Goal: Transaction & Acquisition: Purchase product/service

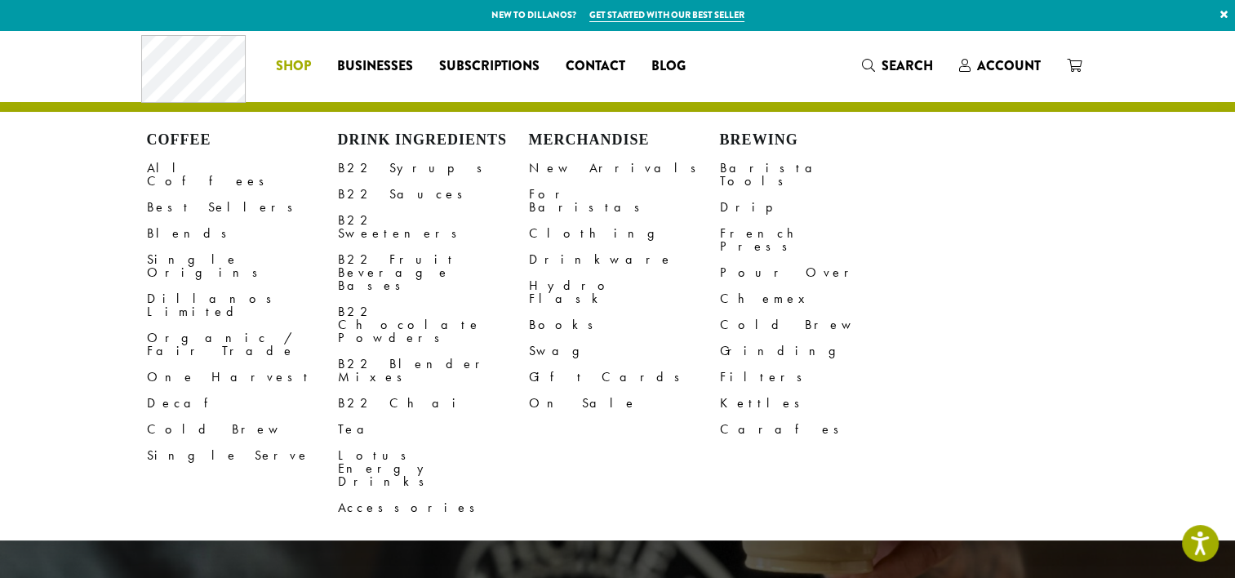
click at [297, 65] on span "Shop" at bounding box center [293, 66] width 35 height 20
click at [160, 416] on link "Cold Brew" at bounding box center [242, 429] width 191 height 26
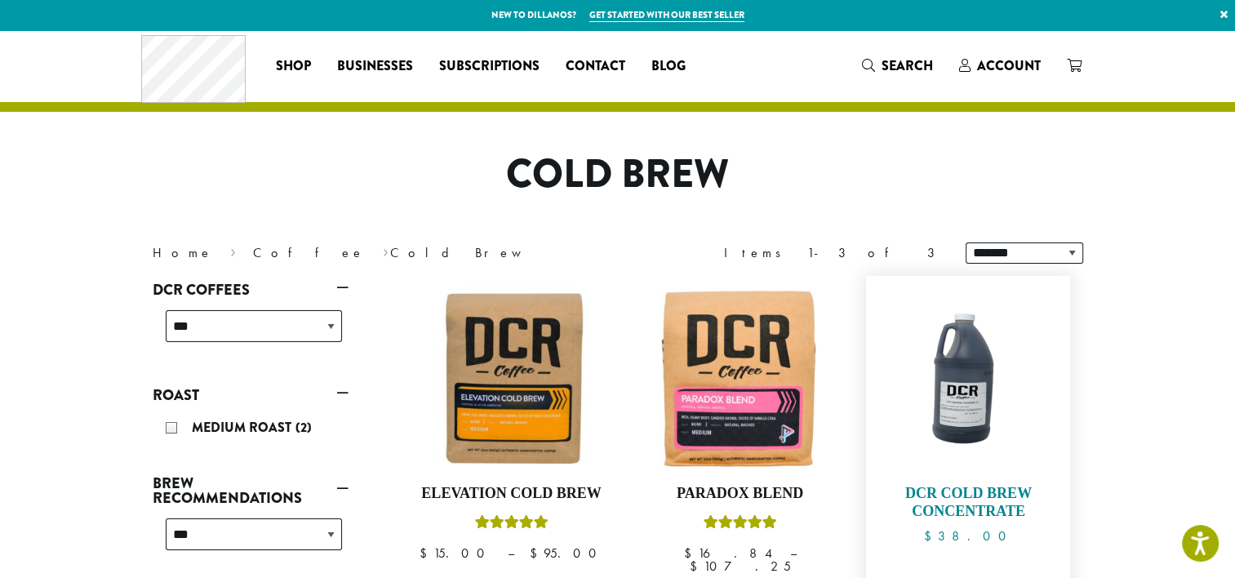
click at [943, 399] on img at bounding box center [968, 378] width 188 height 188
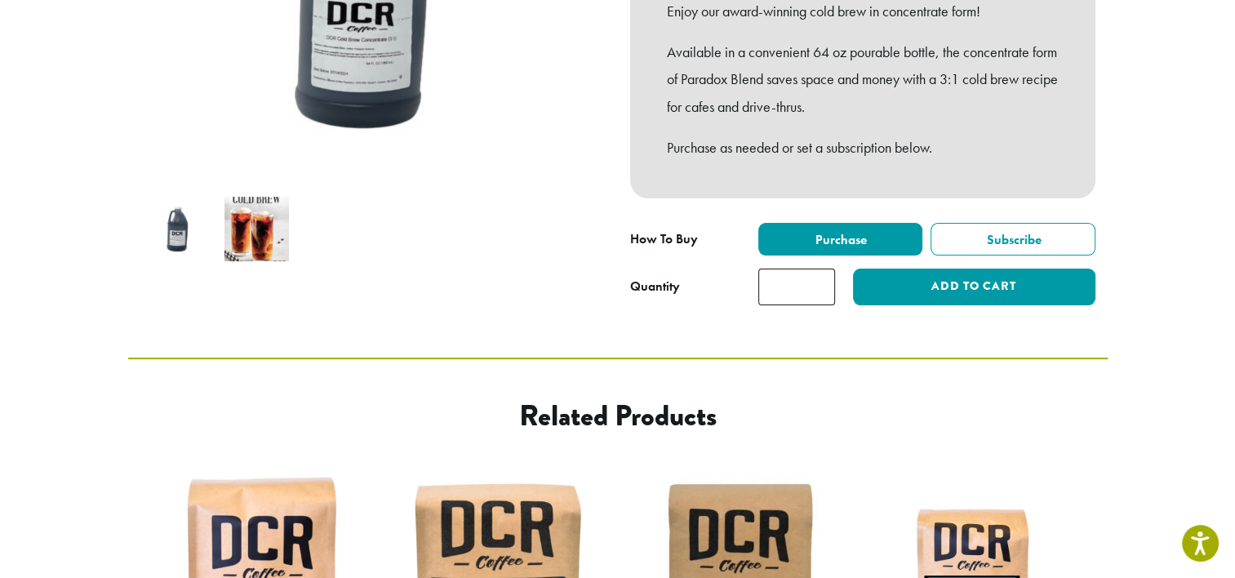
scroll to position [408, 0]
